Goal: Task Accomplishment & Management: Use online tool/utility

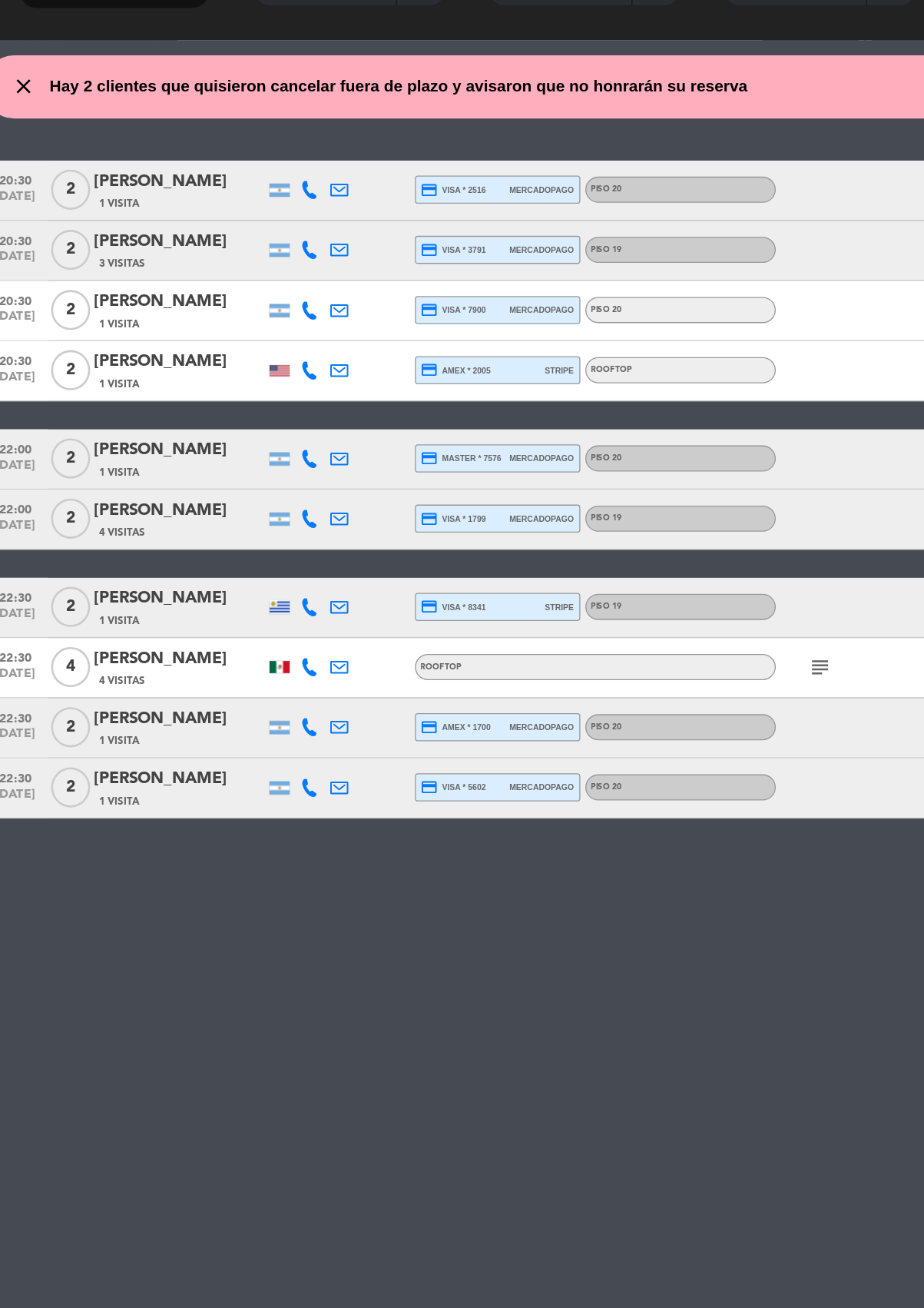
scroll to position [19, 0]
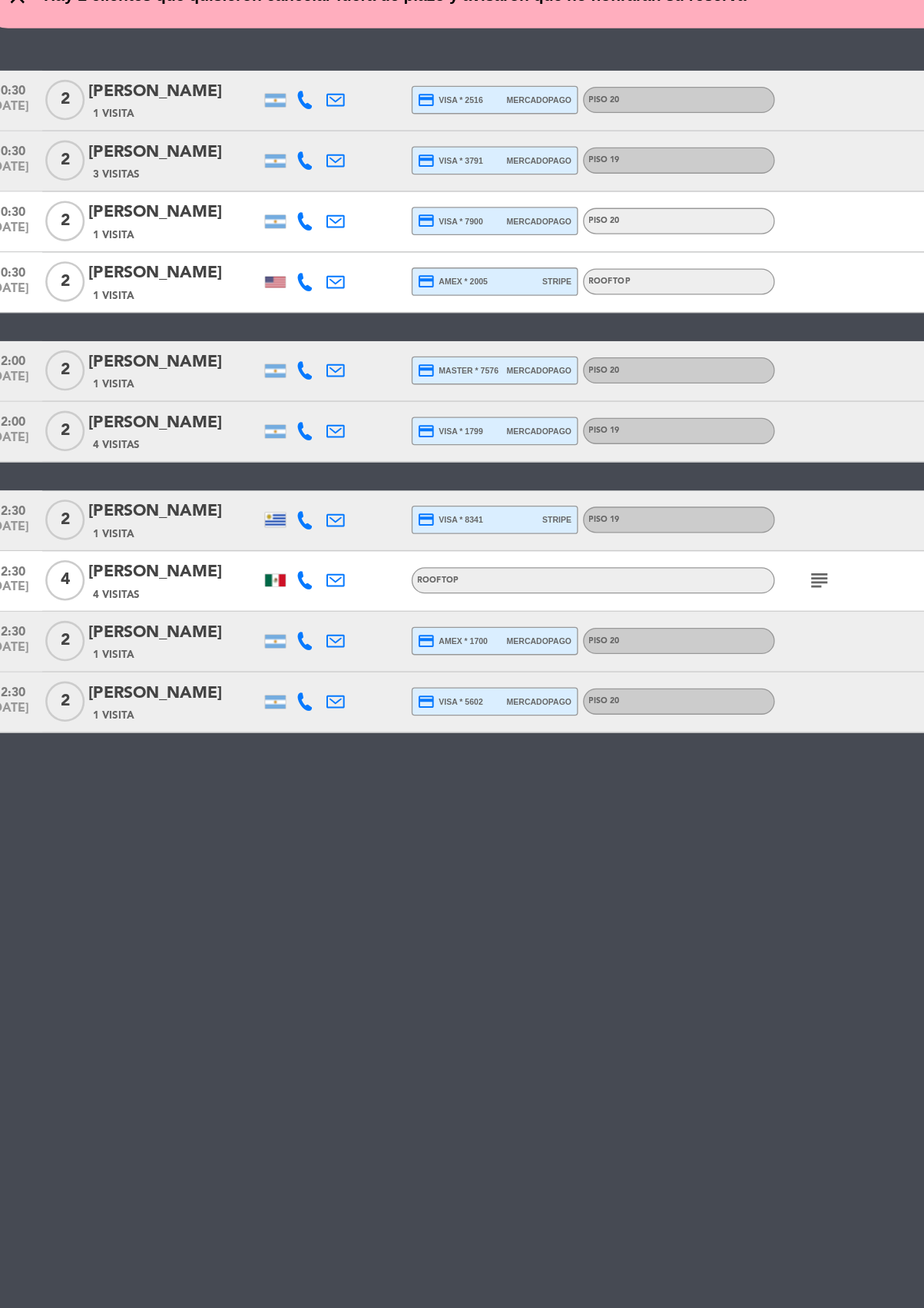
click at [718, 1116] on div "close Hay 2 clientes que quisieron cancelar fuera de plazo y avisaron que no ho…" at bounding box center [462, 758] width 924 height 1101
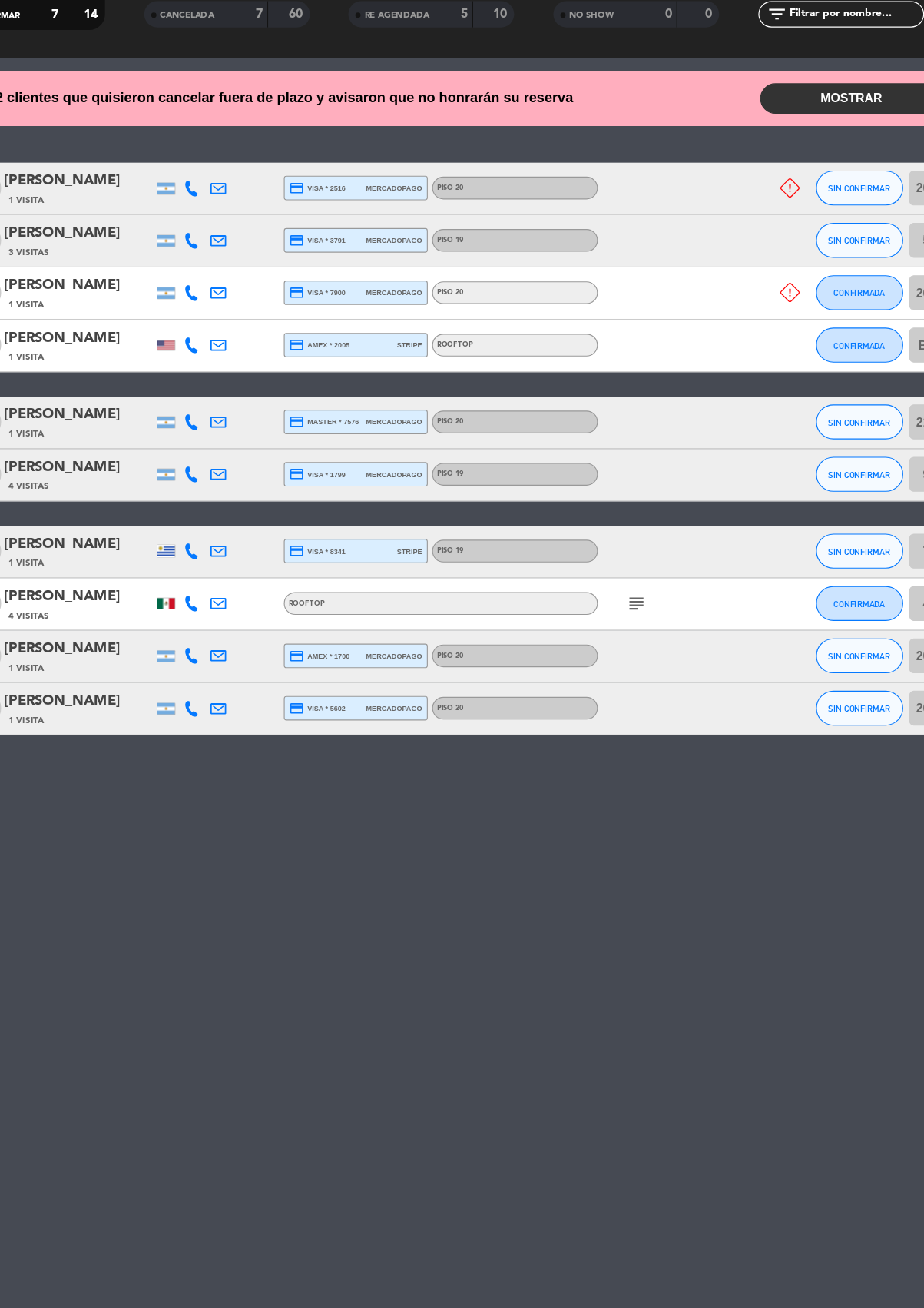
scroll to position [0, -1]
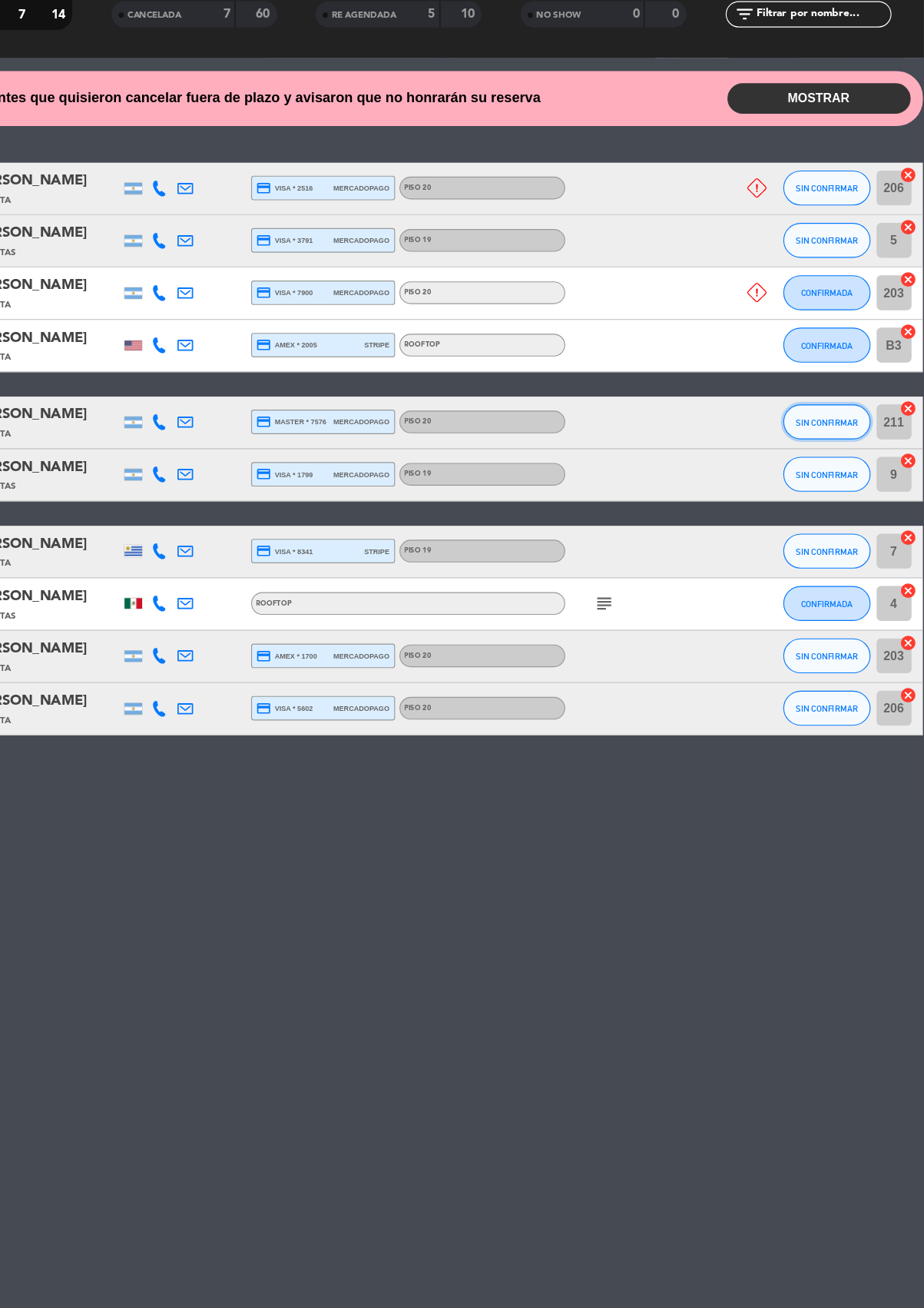
click at [836, 525] on span "SIN CONFIRMAR" at bounding box center [838, 529] width 55 height 9
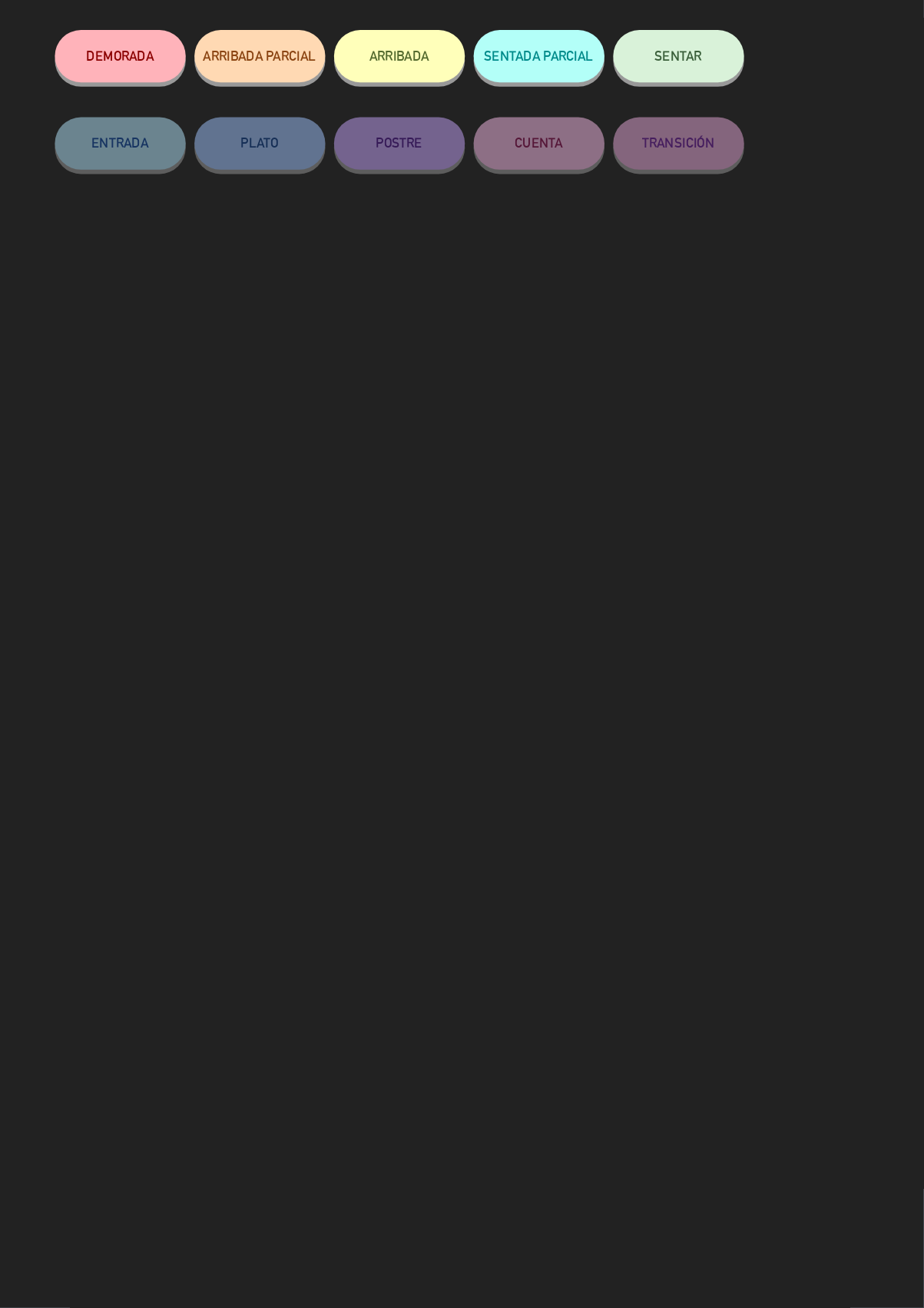
click at [721, 203] on span "SENTAR" at bounding box center [709, 205] width 42 height 13
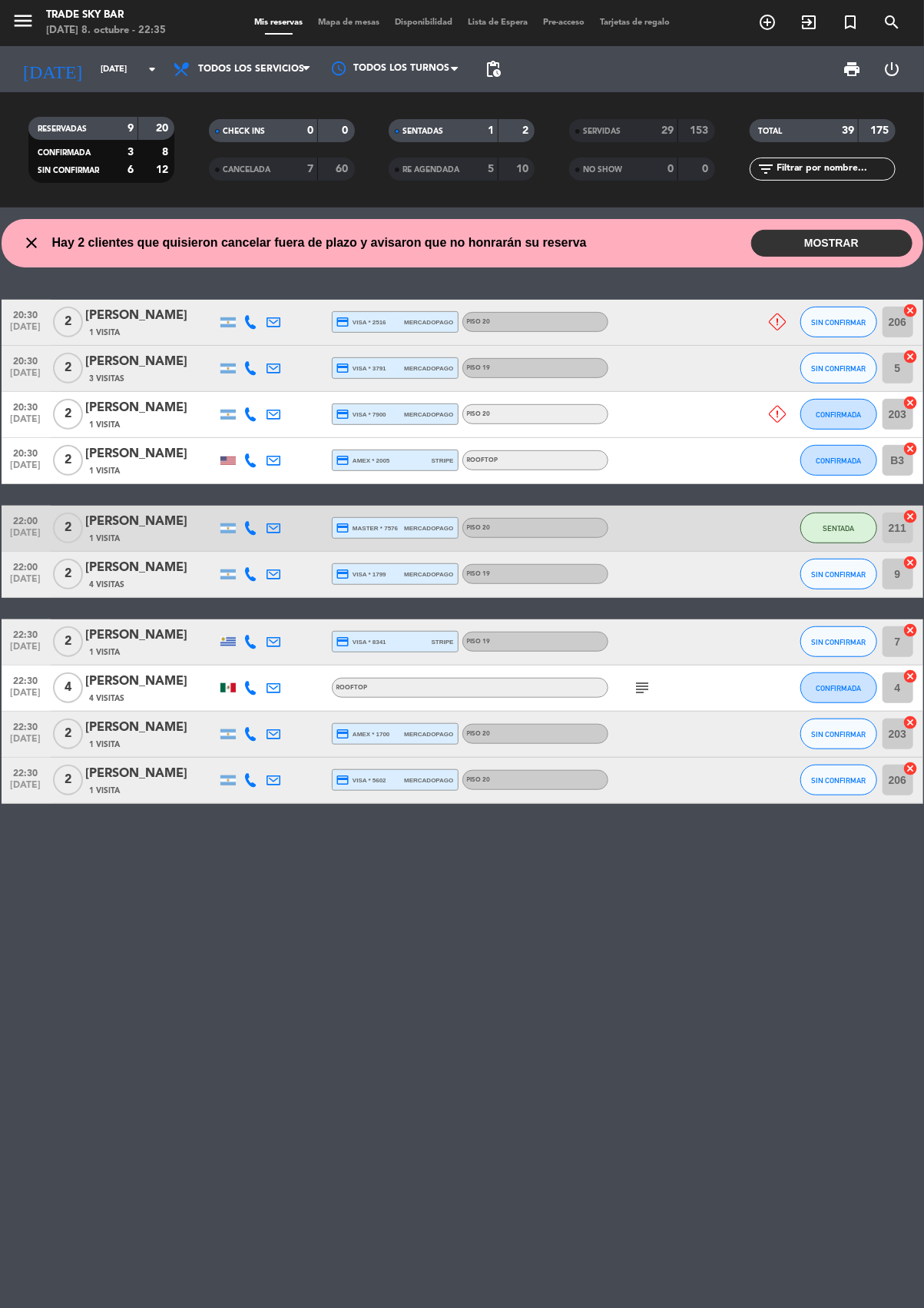
scroll to position [31, 0]
click at [838, 525] on span "SENTADA" at bounding box center [839, 529] width 32 height 9
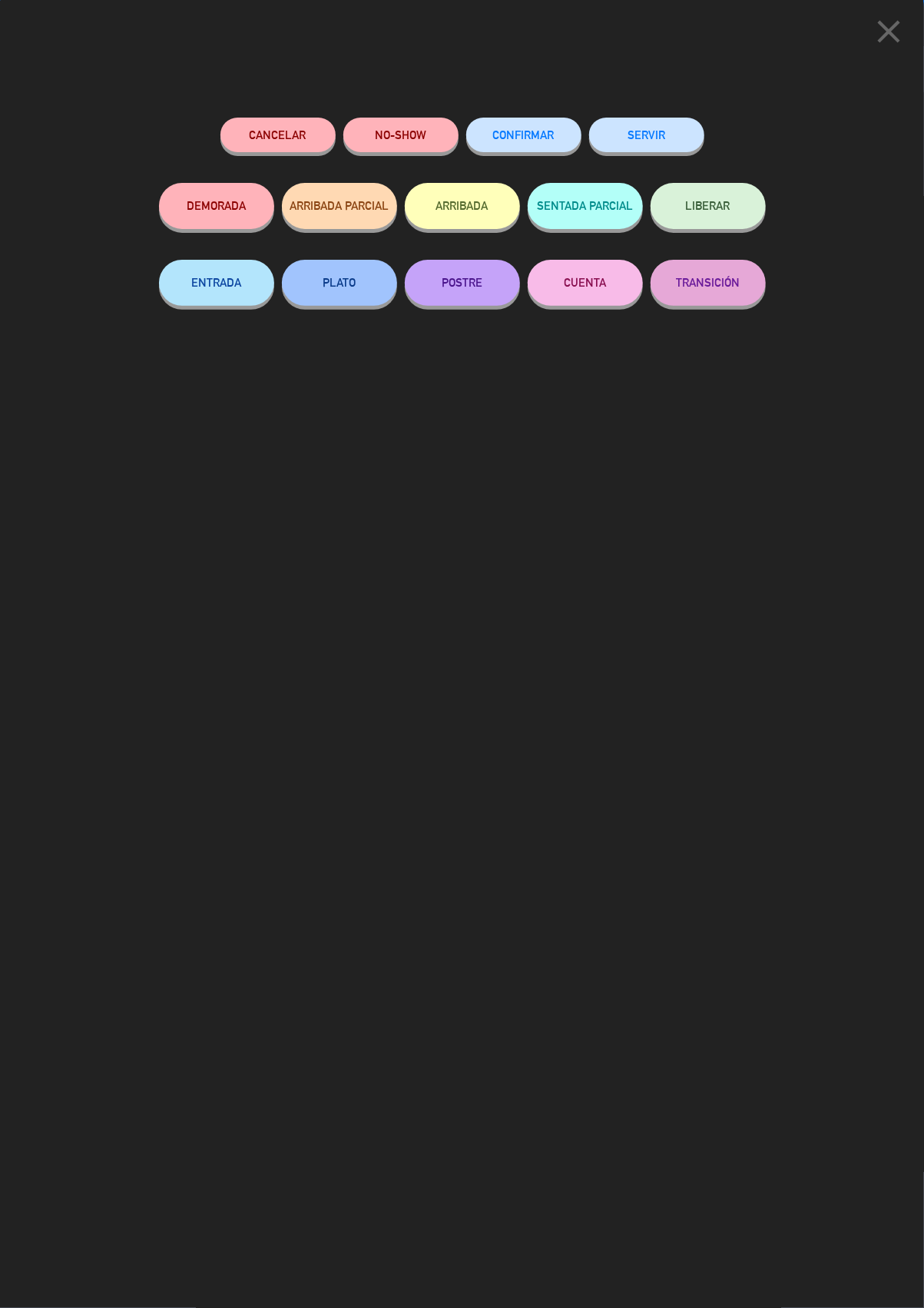
click at [662, 132] on button "SERVIR" at bounding box center [646, 135] width 115 height 35
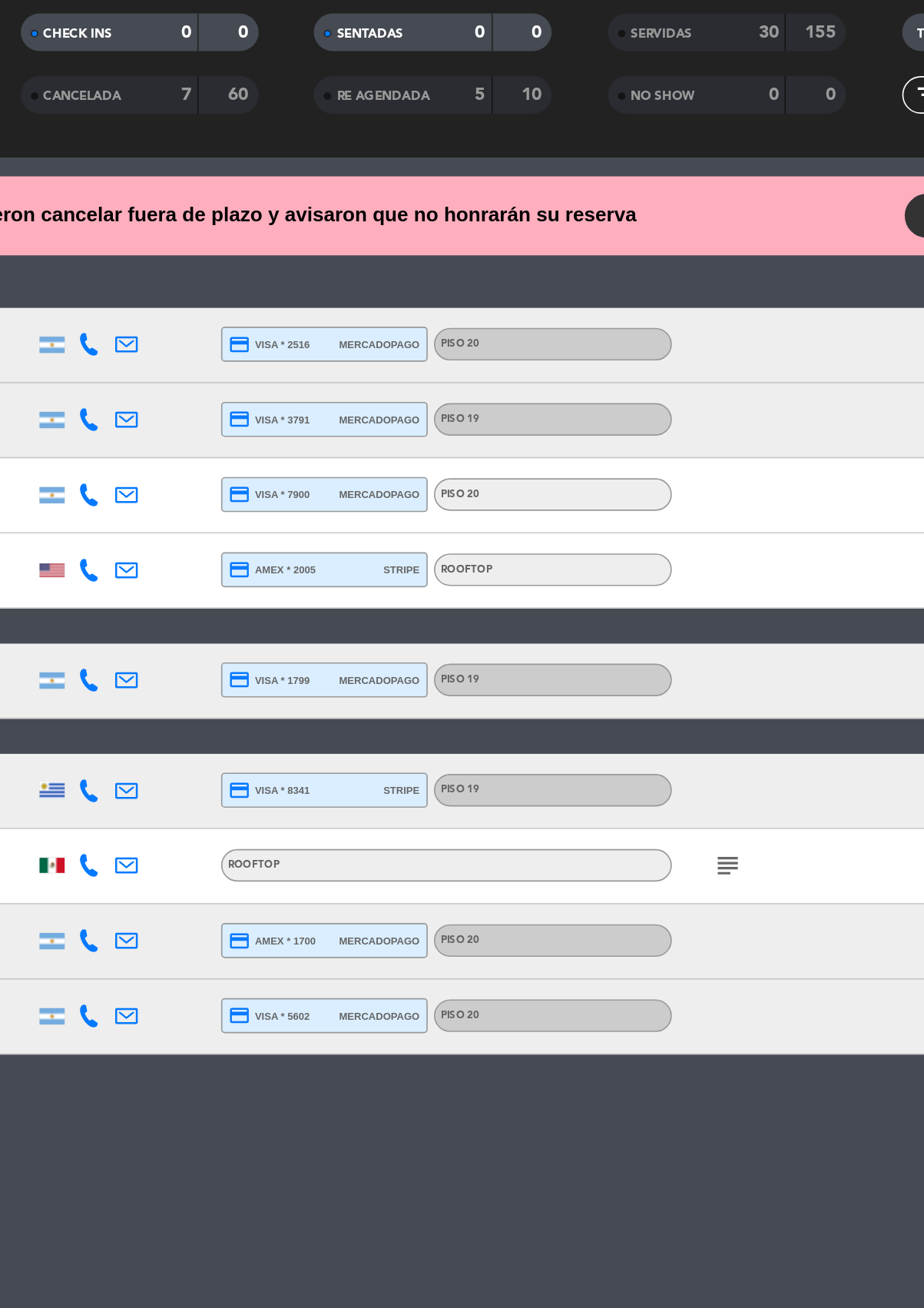
scroll to position [0, -1]
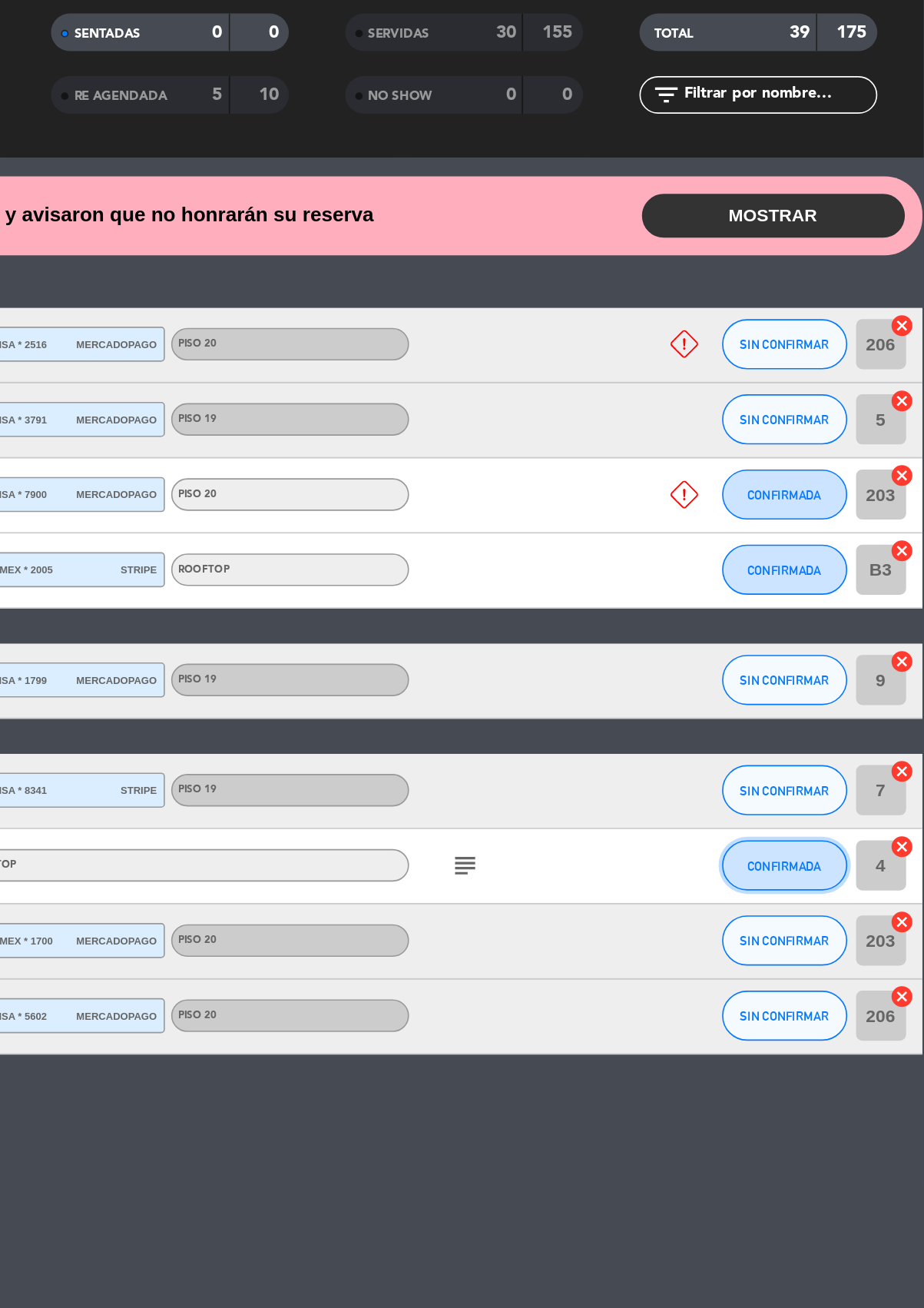
click at [838, 640] on span "CONFIRMADA" at bounding box center [839, 642] width 46 height 9
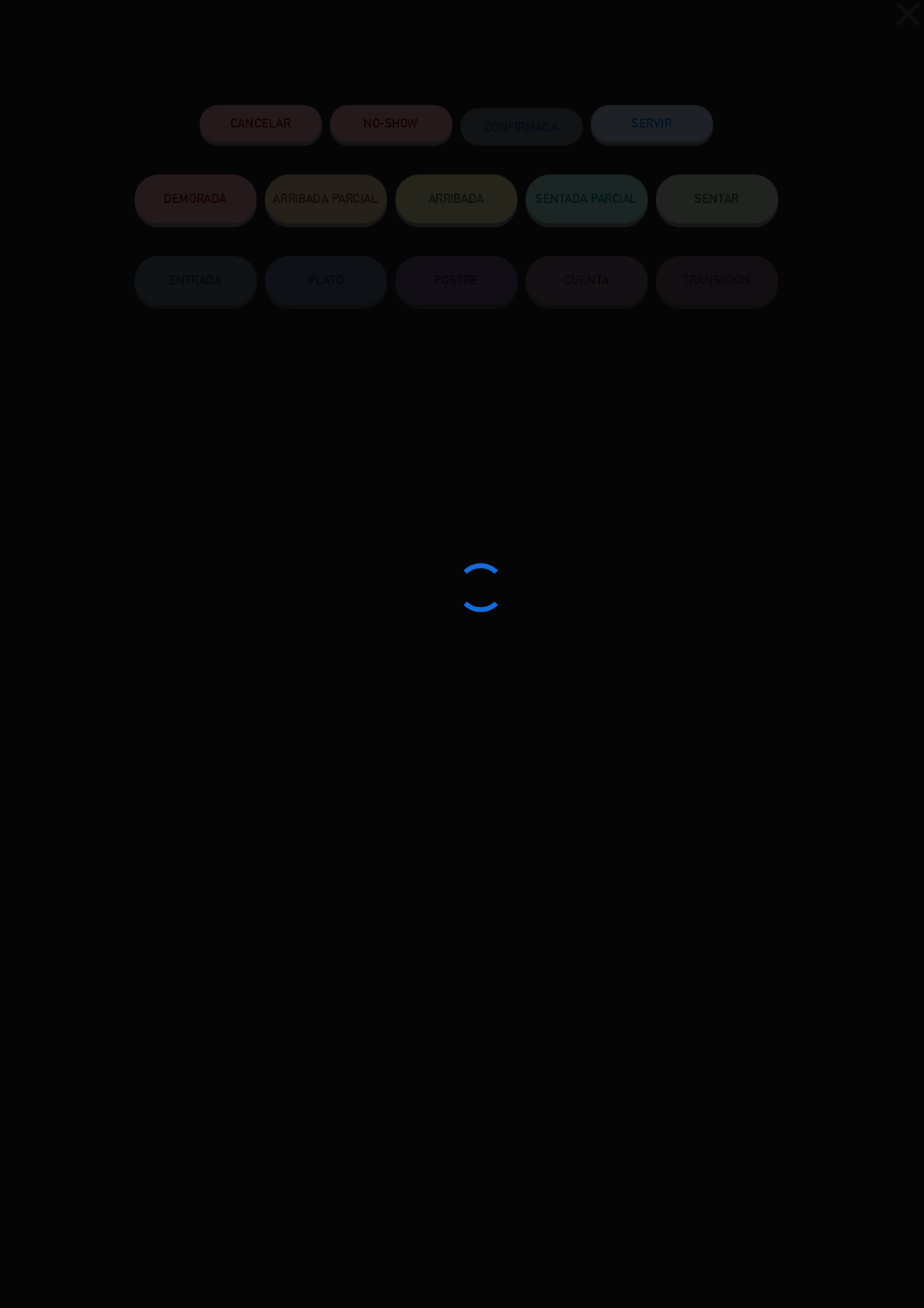
scroll to position [10, 0]
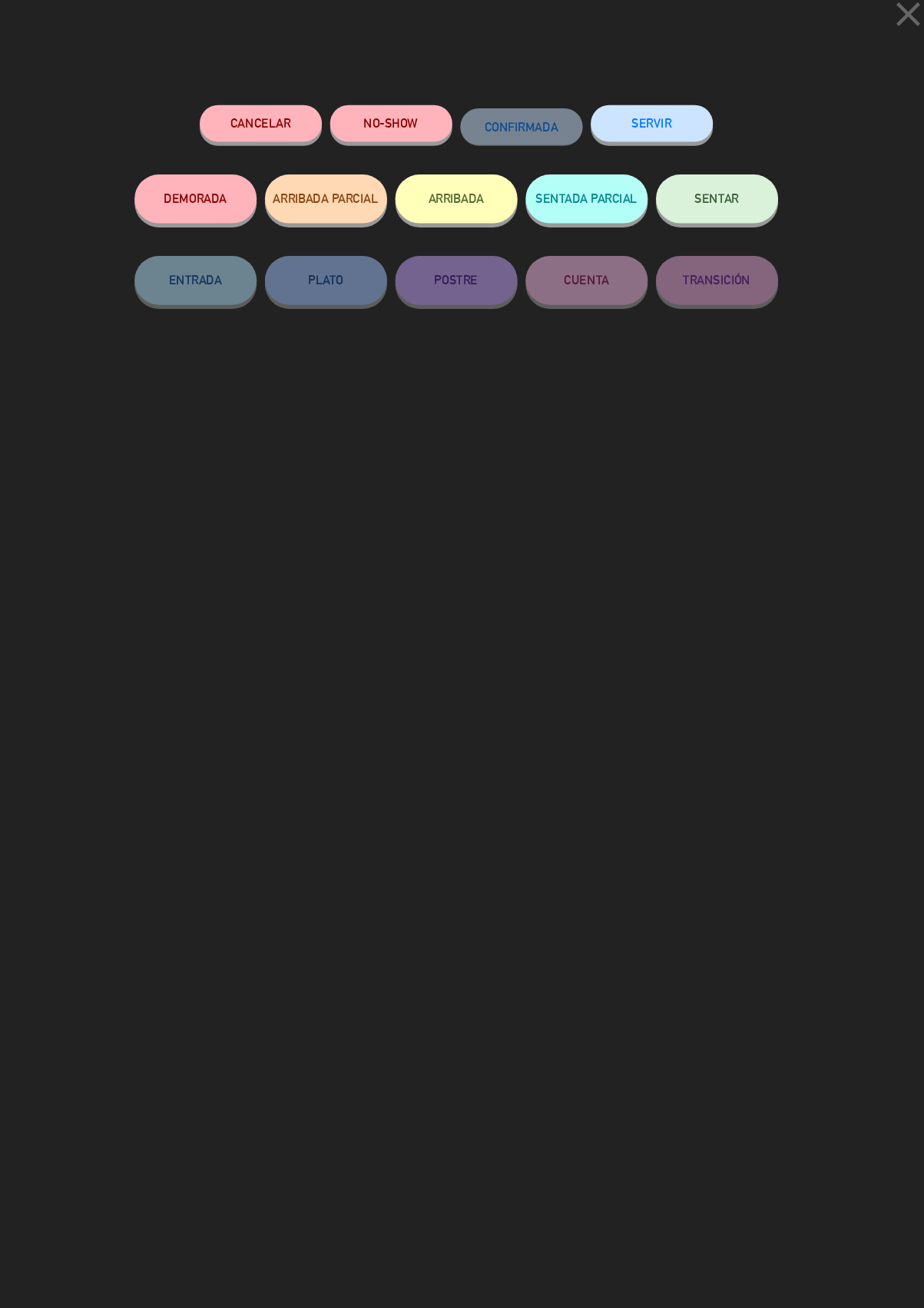
click at [657, 130] on button "SERVIR" at bounding box center [646, 135] width 115 height 35
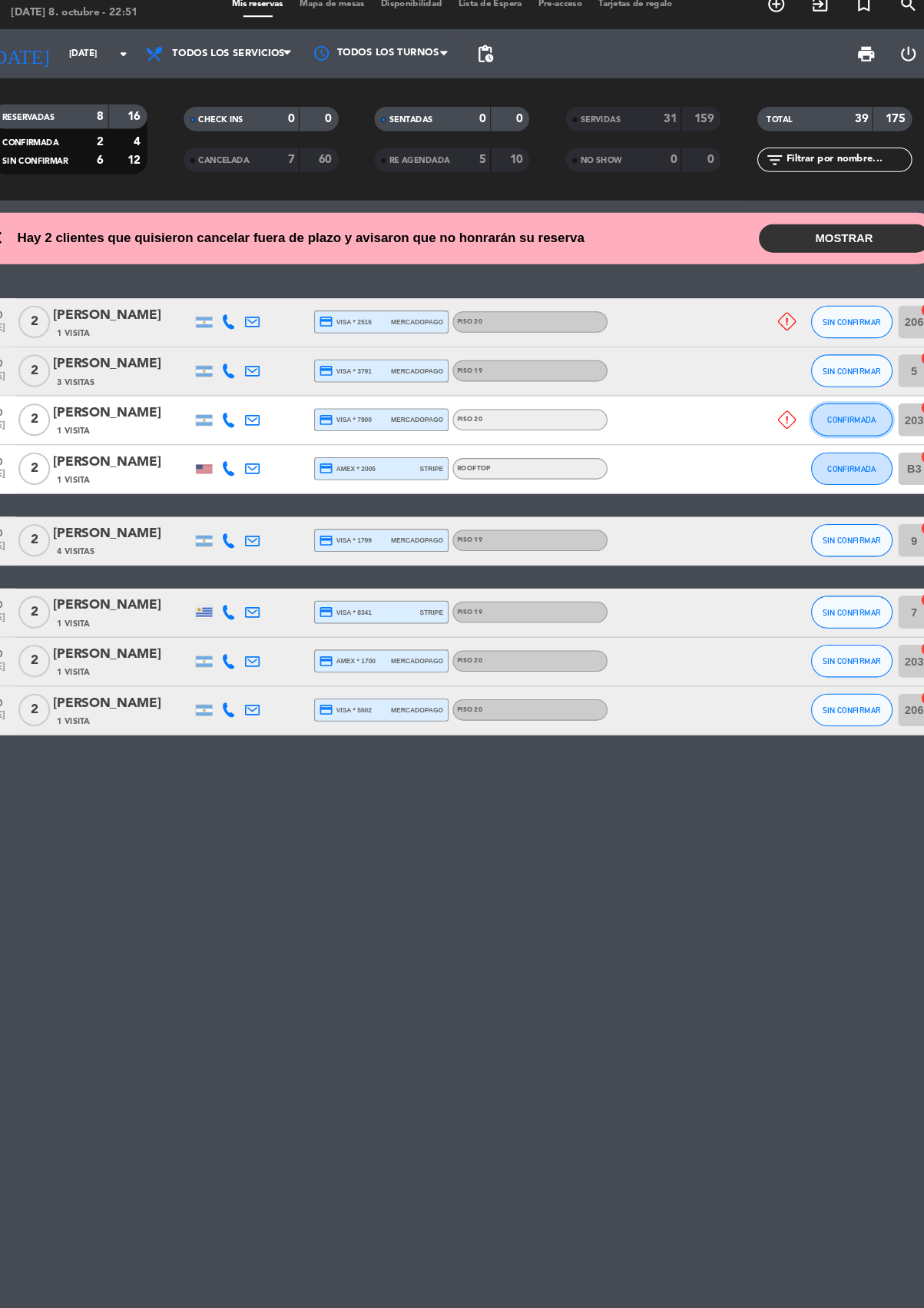
scroll to position [0, 0]
